Goal: Obtain resource: Download file/media

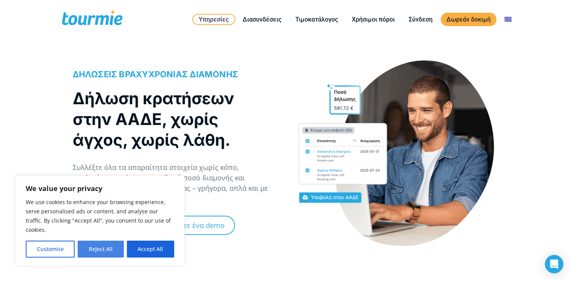
click at [94, 249] on button "Reject All" at bounding box center [101, 249] width 46 height 17
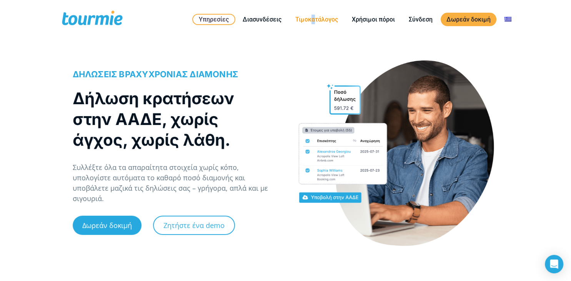
drag, startPoint x: 314, startPoint y: 25, endPoint x: 311, endPoint y: 22, distance: 4.3
click at [311, 22] on li "Τιμοκατάλογος" at bounding box center [316, 19] width 56 height 35
click at [311, 22] on link "Τιμοκατάλογος" at bounding box center [316, 20] width 54 height 10
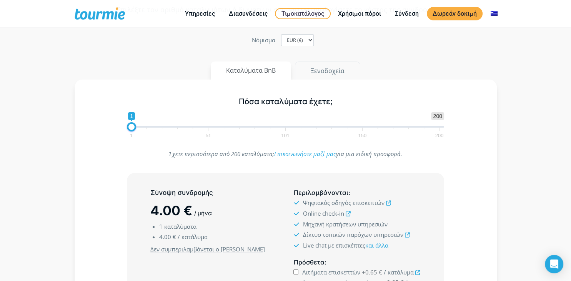
click at [330, 68] on button "Ξενοδοχεία" at bounding box center [327, 70] width 65 height 18
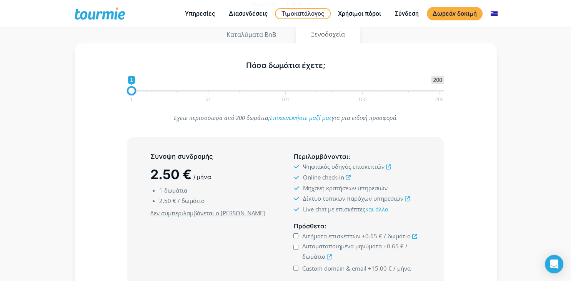
scroll to position [81, 0]
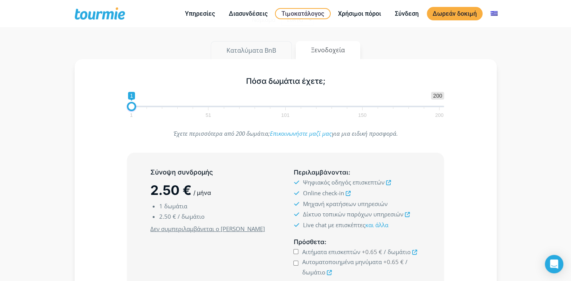
click at [254, 54] on button "Καταλύματα BnB" at bounding box center [251, 50] width 81 height 18
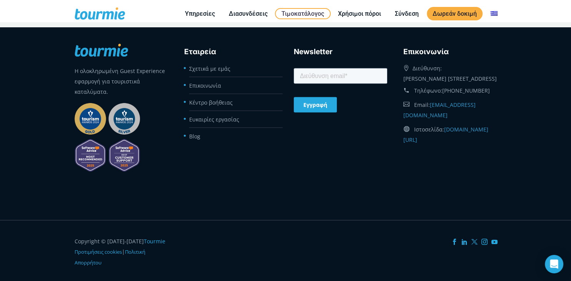
scroll to position [1456, 0]
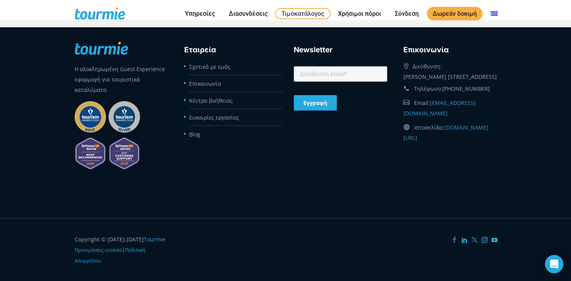
click at [453, 241] on icon at bounding box center [454, 240] width 6 height 6
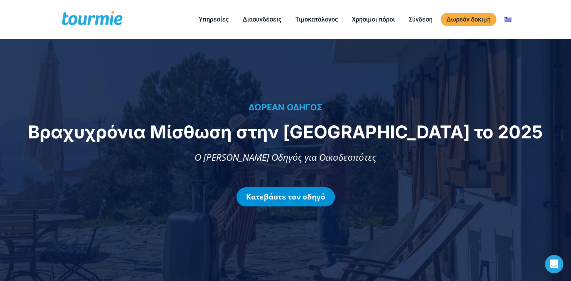
click at [278, 201] on link "Κατεβάστε τον οδηγό" at bounding box center [285, 196] width 98 height 19
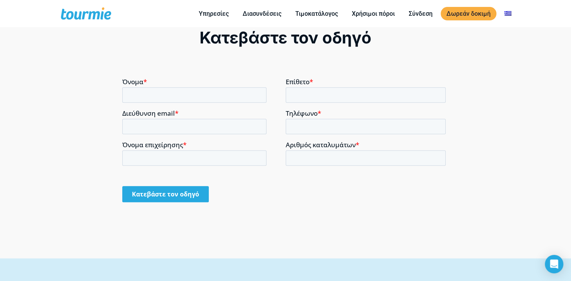
scroll to position [561, 0]
